Goal: Transaction & Acquisition: Purchase product/service

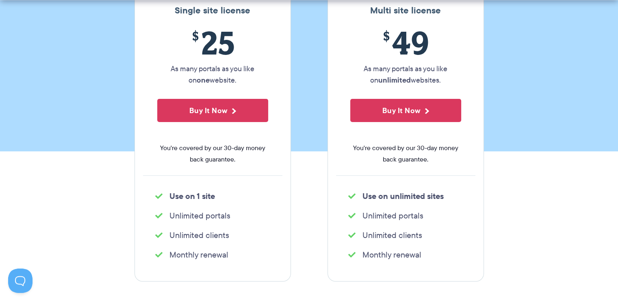
scroll to position [163, 0]
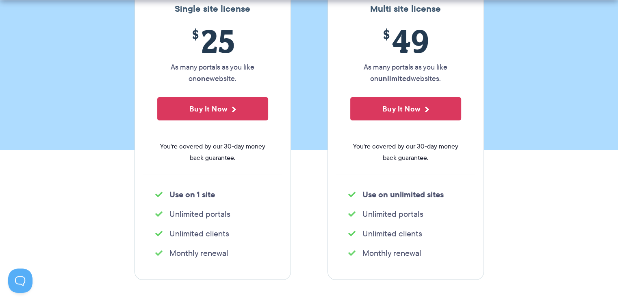
drag, startPoint x: 233, startPoint y: 253, endPoint x: 168, endPoint y: 250, distance: 65.1
click at [168, 252] on li "Monthly renewal" at bounding box center [212, 252] width 115 height 11
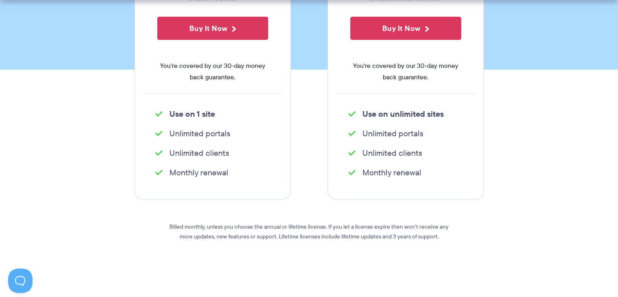
scroll to position [244, 0]
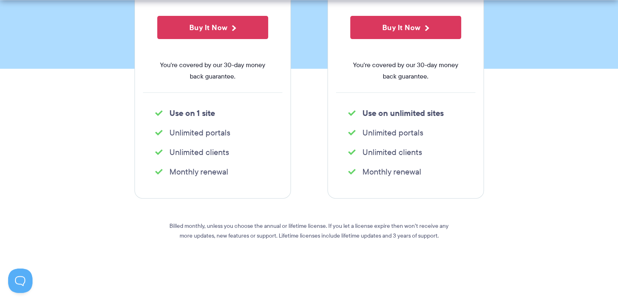
click at [223, 176] on li "Monthly renewal" at bounding box center [212, 171] width 115 height 11
drag, startPoint x: 166, startPoint y: 224, endPoint x: 267, endPoint y: 221, distance: 100.4
click at [267, 221] on p "Billed monthly, unless you choose the annual or lifetime license. If you let a …" at bounding box center [309, 231] width 293 height 20
click at [266, 223] on p "Billed monthly, unless you choose the annual or lifetime license. If you let a …" at bounding box center [309, 231] width 293 height 20
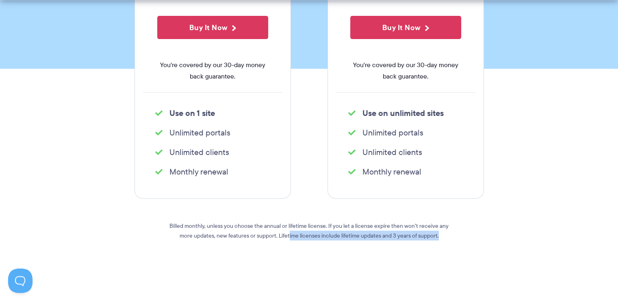
drag, startPoint x: 282, startPoint y: 236, endPoint x: 460, endPoint y: 241, distance: 177.7
click at [460, 241] on div "Single site license $ 25 As many portals as you like on one website. Buy It Now…" at bounding box center [309, 96] width 362 height 389
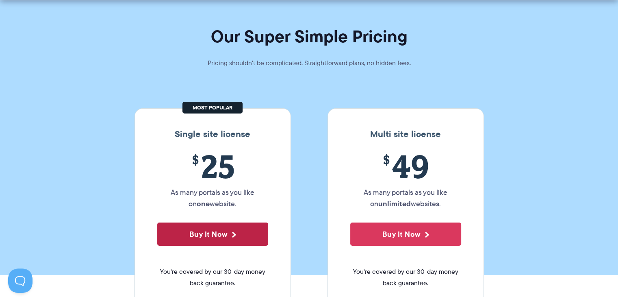
scroll to position [41, 0]
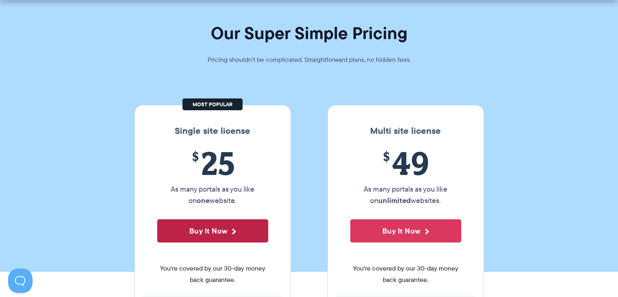
click at [252, 230] on button "Buy It Now" at bounding box center [212, 230] width 111 height 23
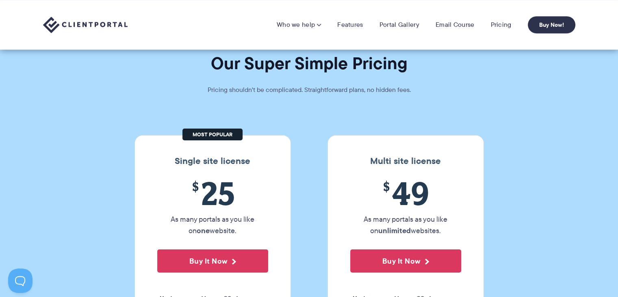
scroll to position [0, 0]
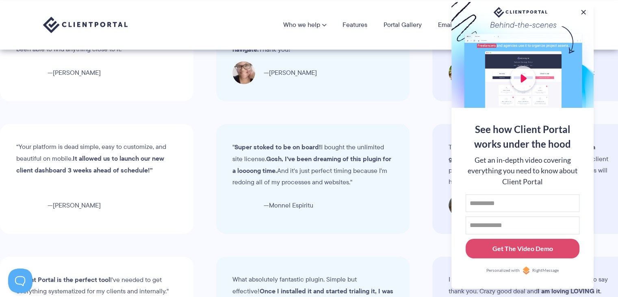
scroll to position [2479, 0]
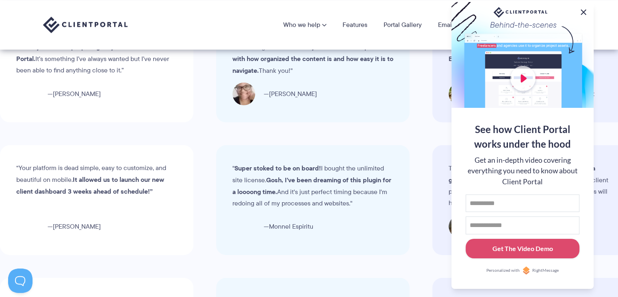
click at [582, 10] on button at bounding box center [584, 12] width 10 height 10
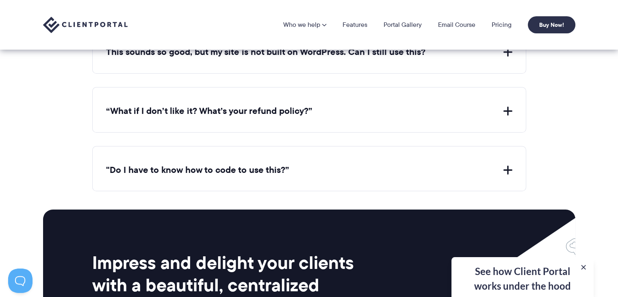
scroll to position [3067, 0]
